Goal: Task Accomplishment & Management: Use online tool/utility

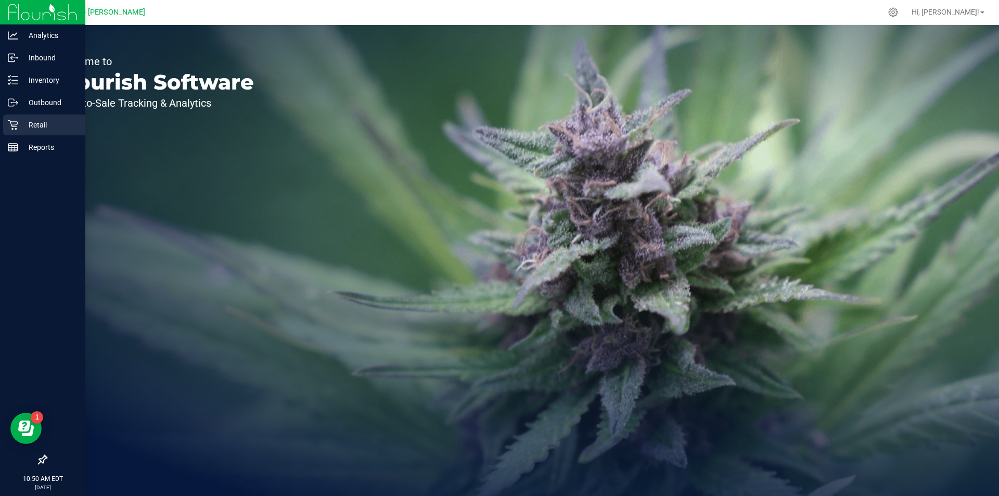
click at [16, 126] on icon at bounding box center [13, 125] width 10 height 10
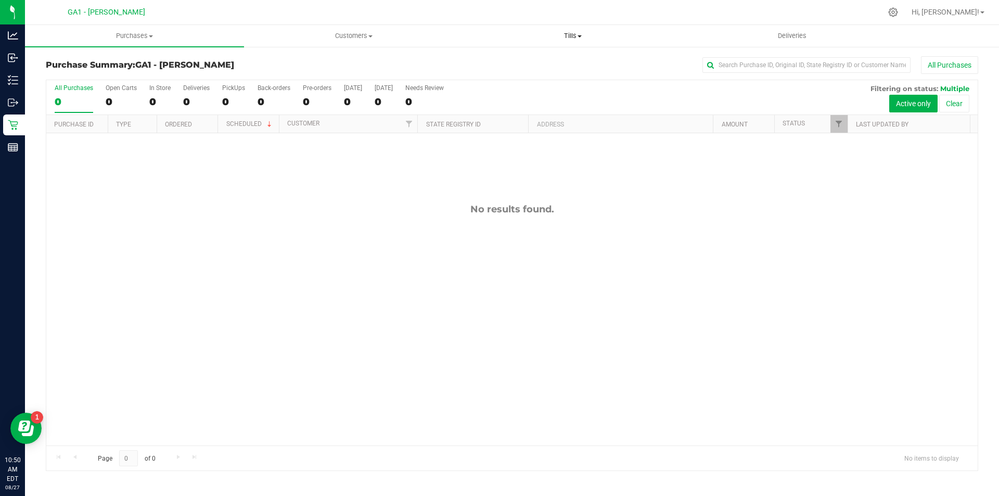
click at [575, 35] on span "Tills" at bounding box center [573, 35] width 218 height 9
click at [536, 57] on li "Manage tills" at bounding box center [572, 63] width 219 height 12
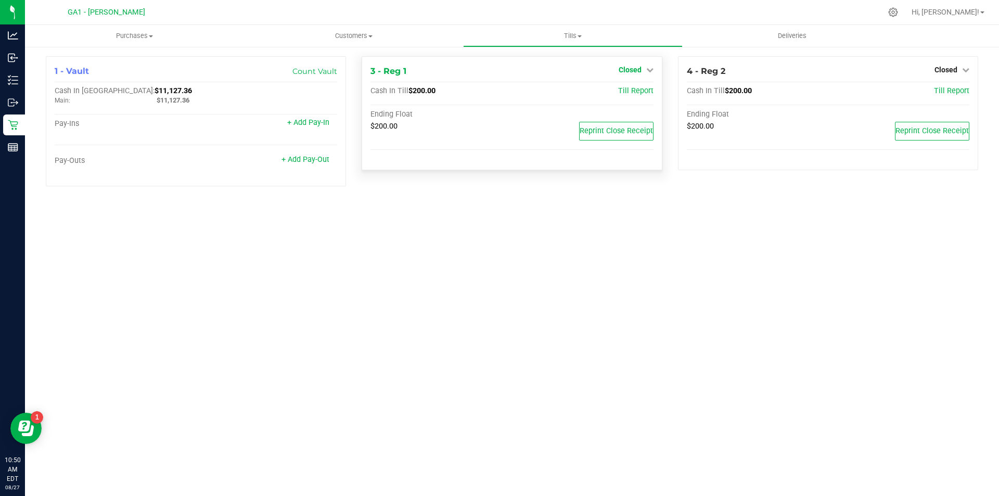
click at [632, 70] on span "Closed" at bounding box center [630, 70] width 23 height 8
click at [623, 90] on link "Open Till" at bounding box center [630, 91] width 28 height 8
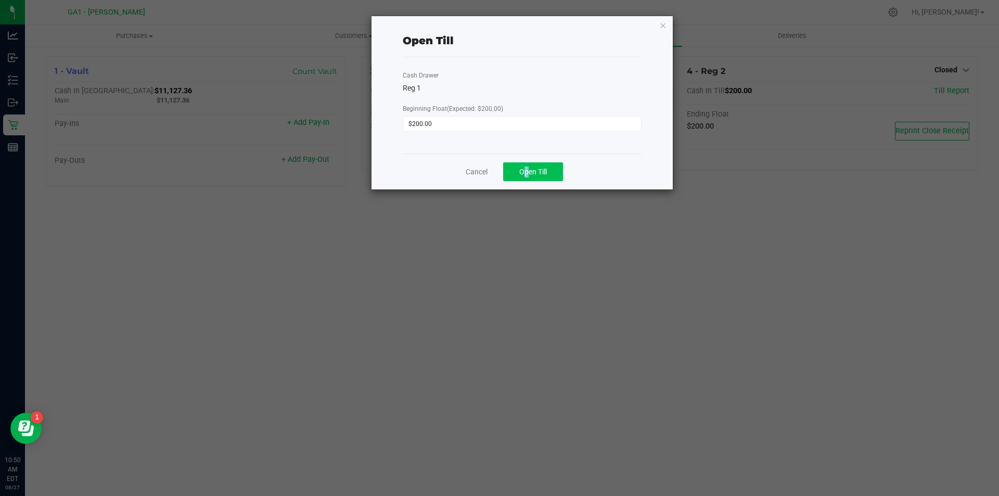
click at [525, 162] on div "Cancel Open Till" at bounding box center [522, 171] width 239 height 36
click at [529, 166] on button "Open Till" at bounding box center [533, 171] width 60 height 19
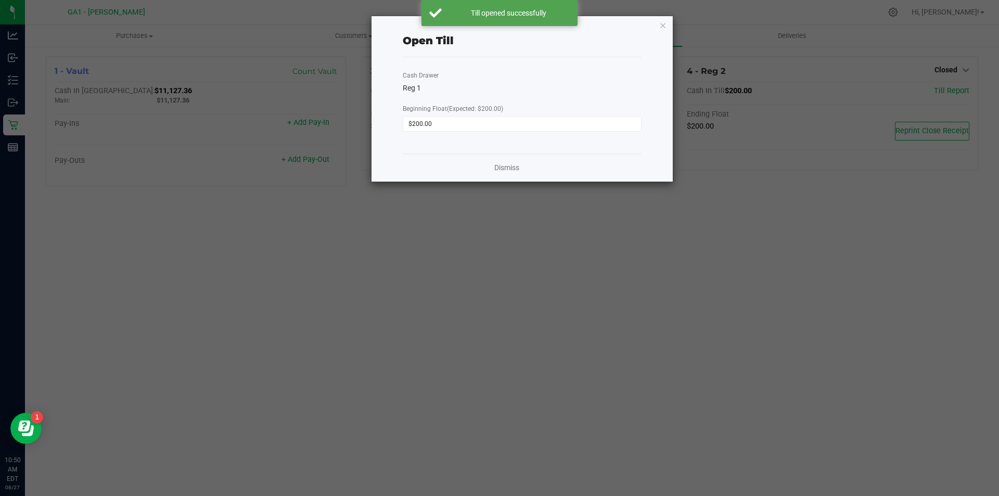
click at [959, 70] on ngb-modal-window "Open Till Cash Drawer Reg 1 Beginning Float (Expected: $200.00) $200.00 Dismiss" at bounding box center [503, 248] width 1007 height 496
click at [660, 28] on icon "button" at bounding box center [662, 25] width 7 height 12
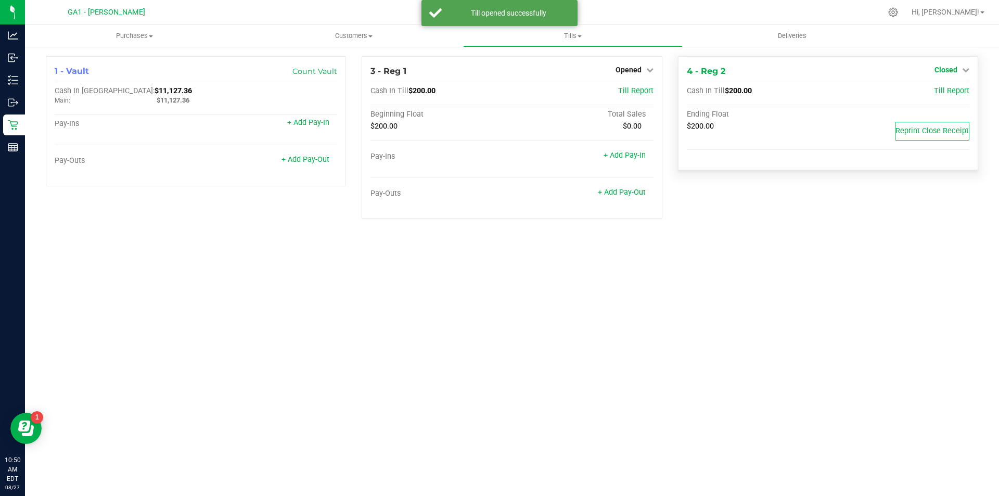
click at [968, 73] on icon at bounding box center [965, 69] width 7 height 7
click at [953, 93] on link "Open Till" at bounding box center [946, 91] width 28 height 8
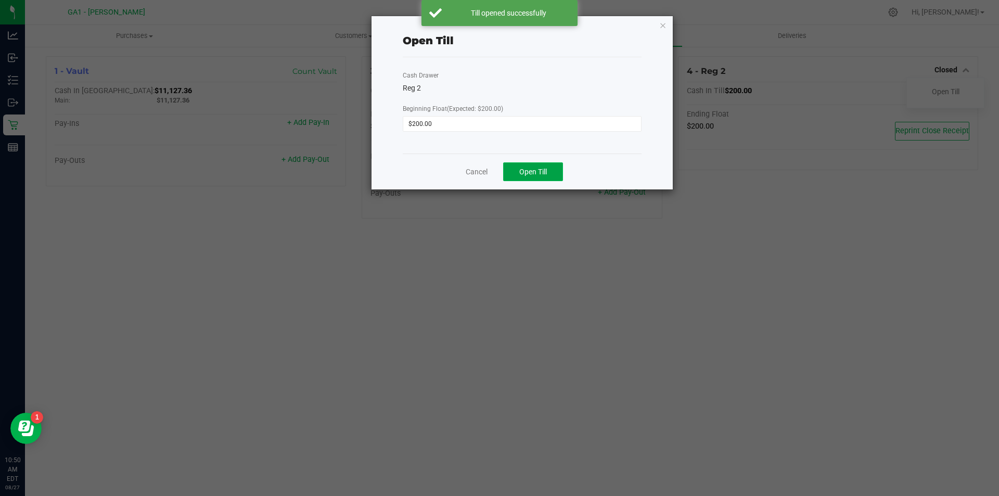
click at [526, 166] on button "Open Till" at bounding box center [533, 171] width 60 height 19
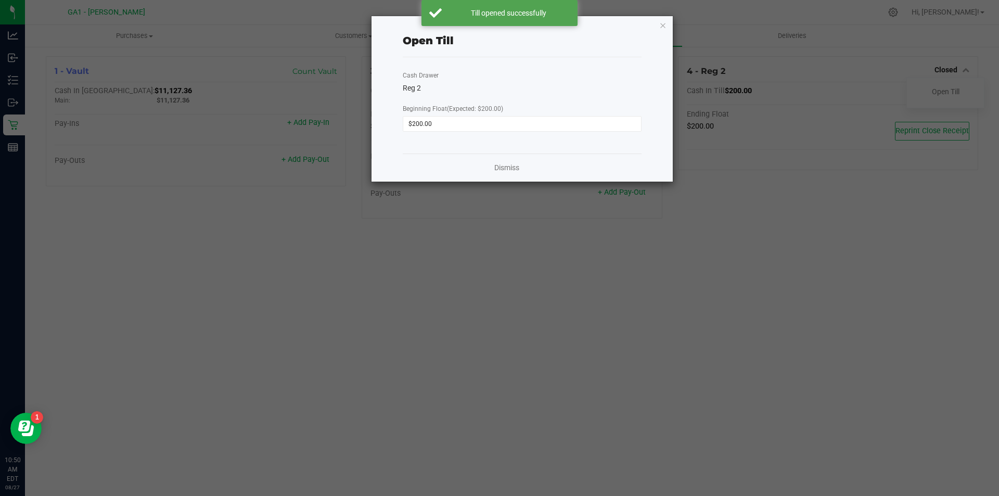
click at [658, 271] on ngb-modal-window "Open Till Cash Drawer Reg 2 Beginning Float (Expected: $200.00) $200.00 Dismiss" at bounding box center [503, 248] width 1007 height 496
click at [665, 24] on icon "button" at bounding box center [662, 25] width 7 height 12
